Goal: Transaction & Acquisition: Purchase product/service

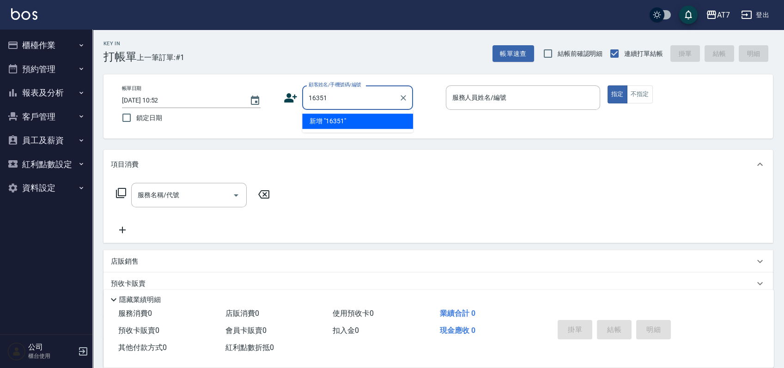
type input "16351"
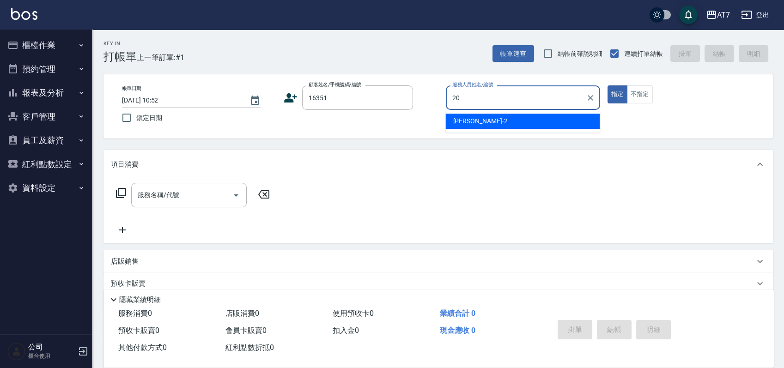
type input "20"
type button "true"
type input "妮可-20"
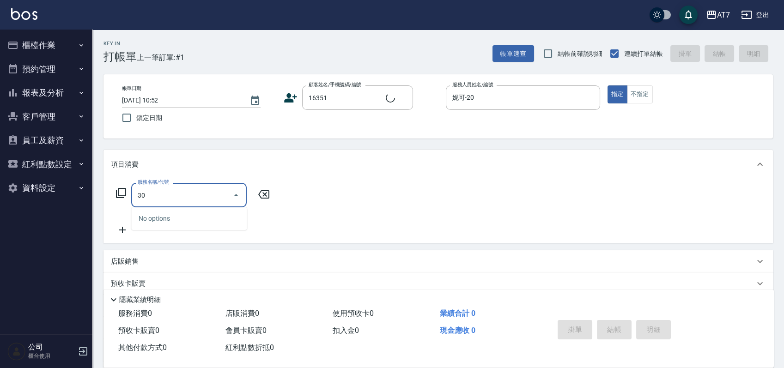
type input "302"
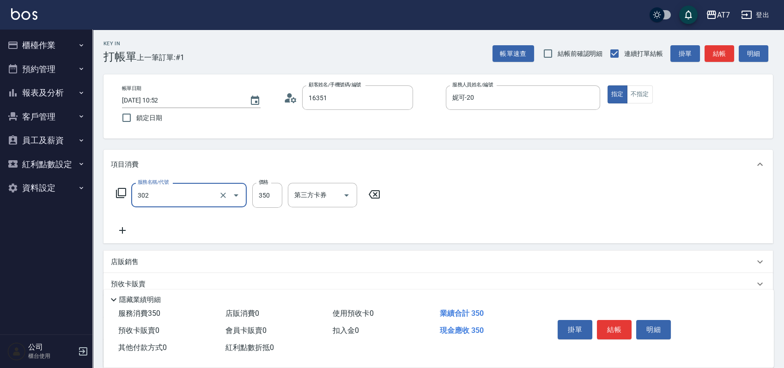
type input "公司/公司16351/16351"
type input "30"
type input "剪髮(302)"
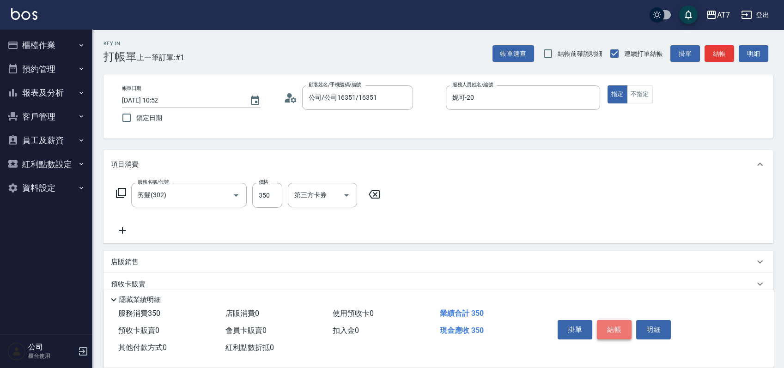
click at [619, 324] on button "結帳" at bounding box center [614, 329] width 35 height 19
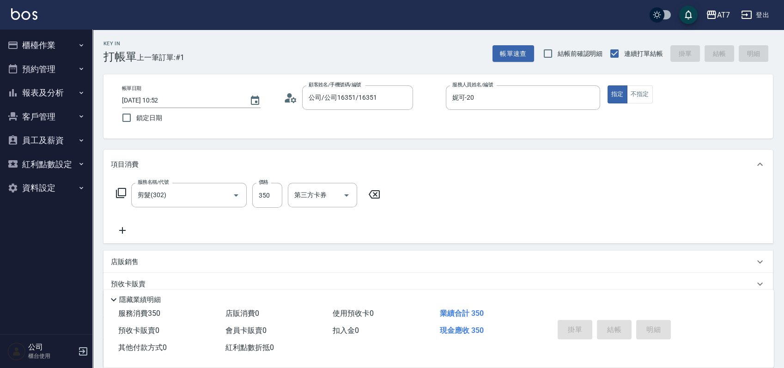
type input "[DATE] 11:57"
type input "0"
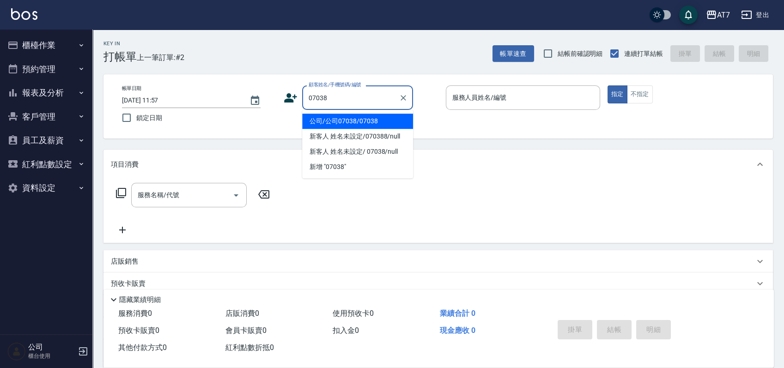
type input "公司/公司07038/07038"
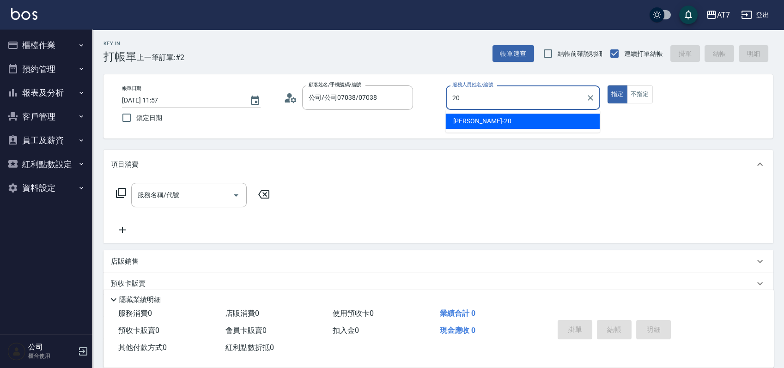
type input "妮可-20"
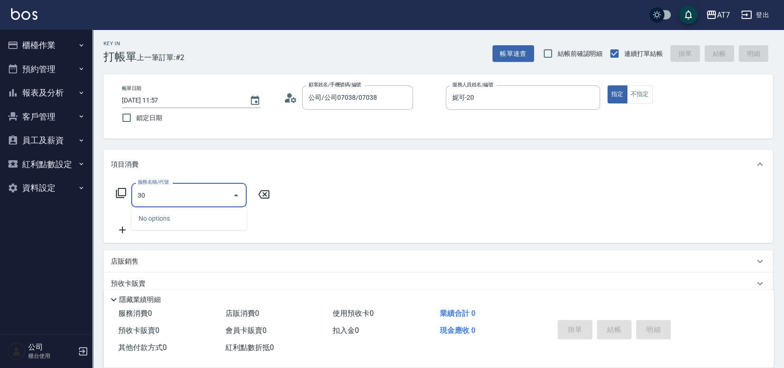
type input "302"
type input "30"
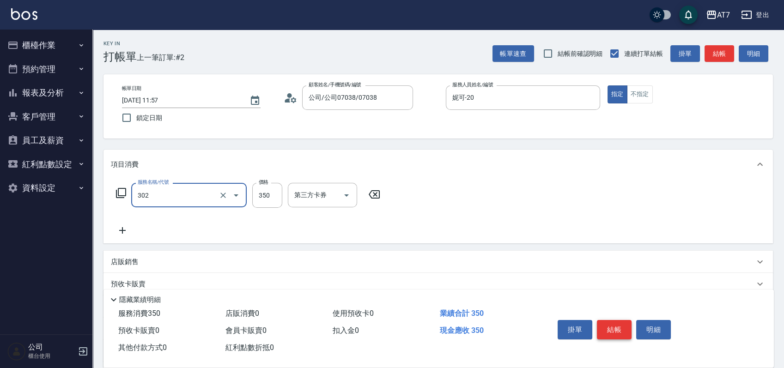
type input "剪髮(302)"
click at [612, 322] on button "結帳" at bounding box center [614, 329] width 35 height 19
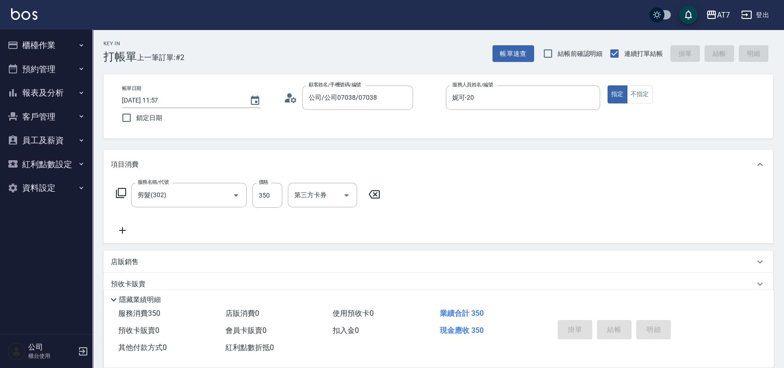
type input "0"
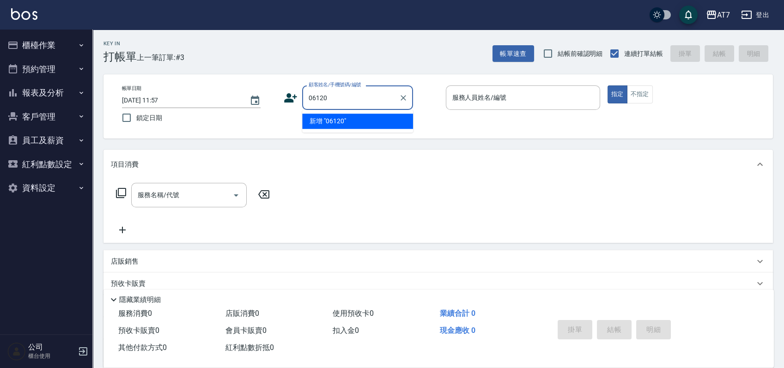
type input "06120"
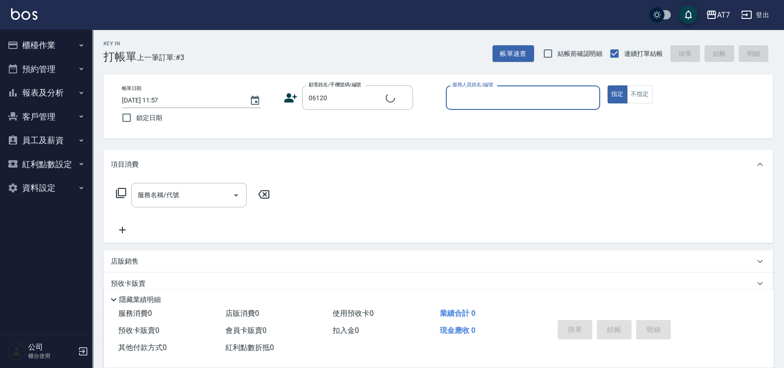
type input "3"
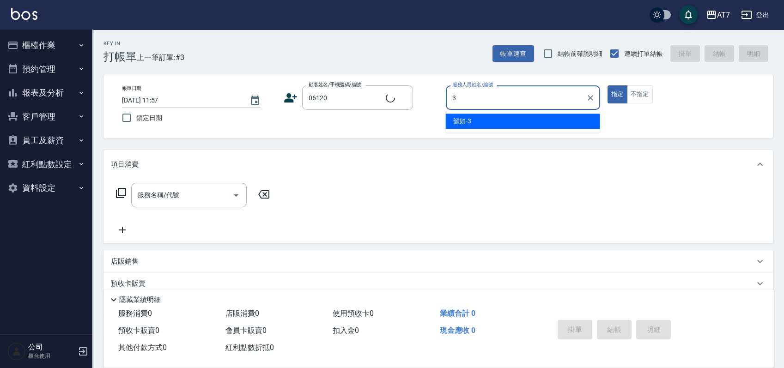
type input "公司單/06120-1/06120"
type input "韻如-3"
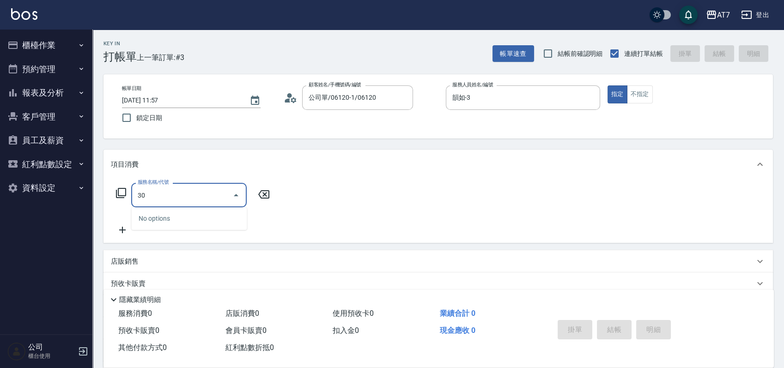
type input "301"
type input "30"
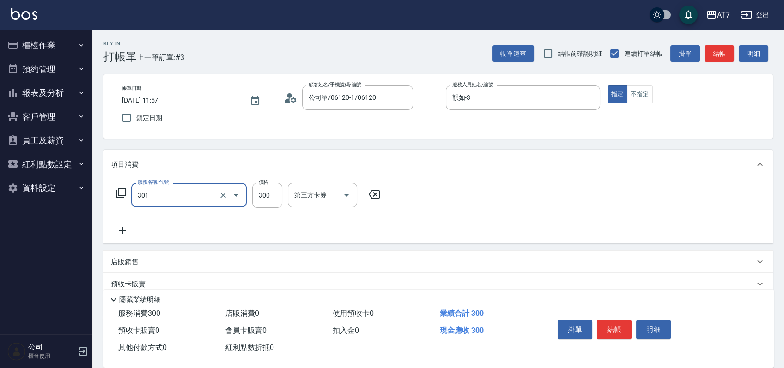
type input "學生剪髮(301)"
click at [599, 260] on div "店販銷售" at bounding box center [433, 262] width 644 height 10
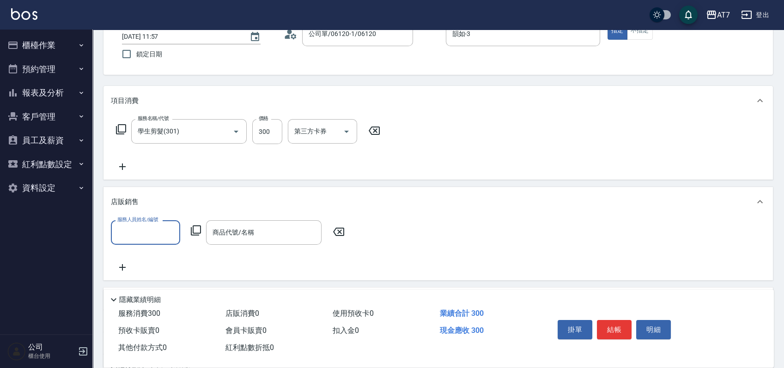
scroll to position [61, 0]
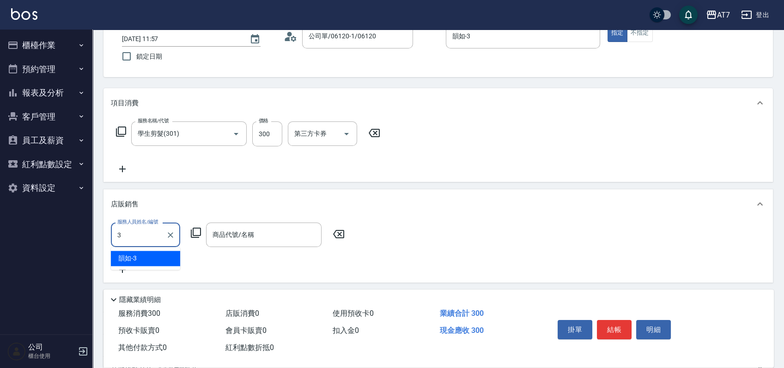
type input "韻如-3"
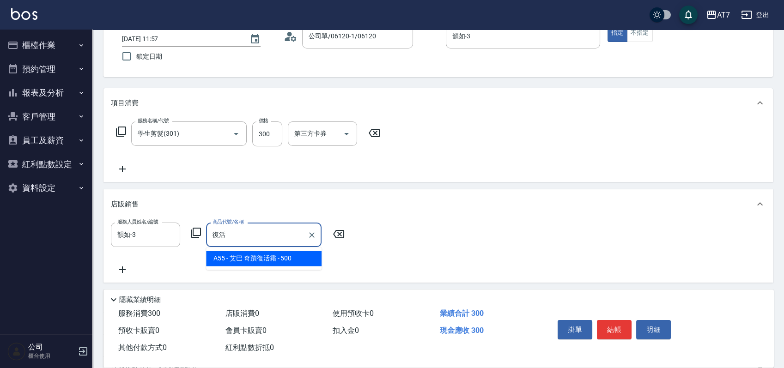
type input "艾巴 奇蹟復活霜"
type input "80"
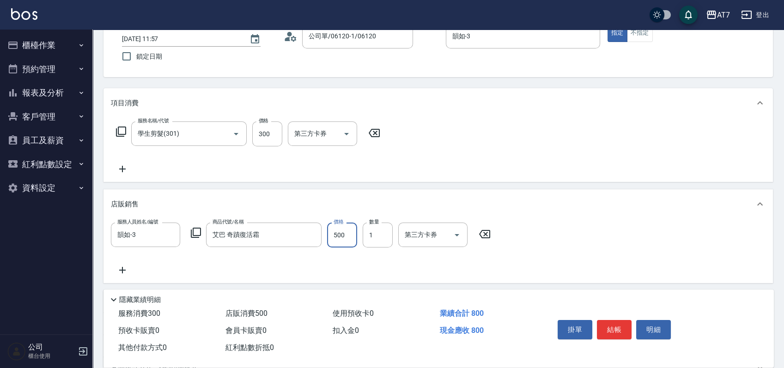
type input "4"
type input "30"
type input "450"
type input "70"
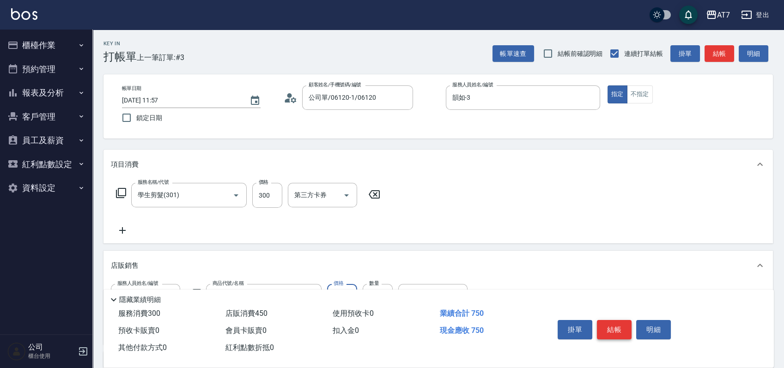
type input "450"
click at [621, 331] on button "結帳" at bounding box center [614, 329] width 35 height 19
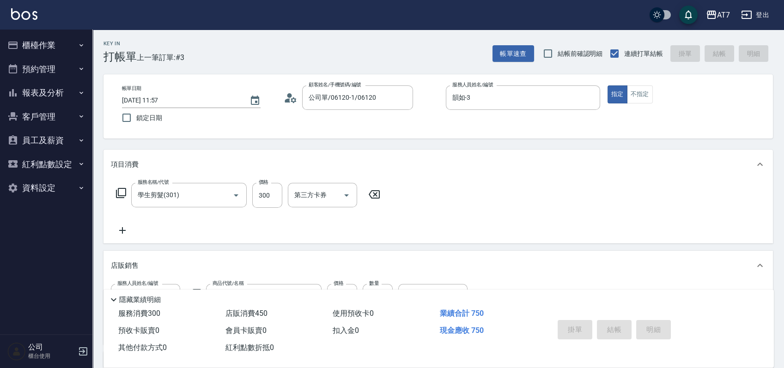
type input "[DATE] 11:59"
type input "0"
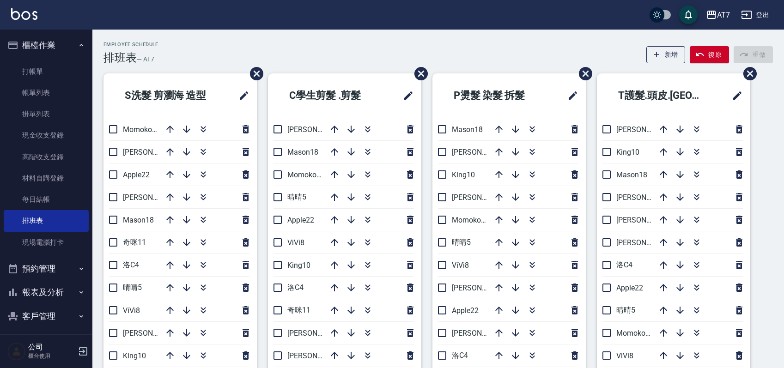
scroll to position [61, 0]
